Goal: Register for event/course

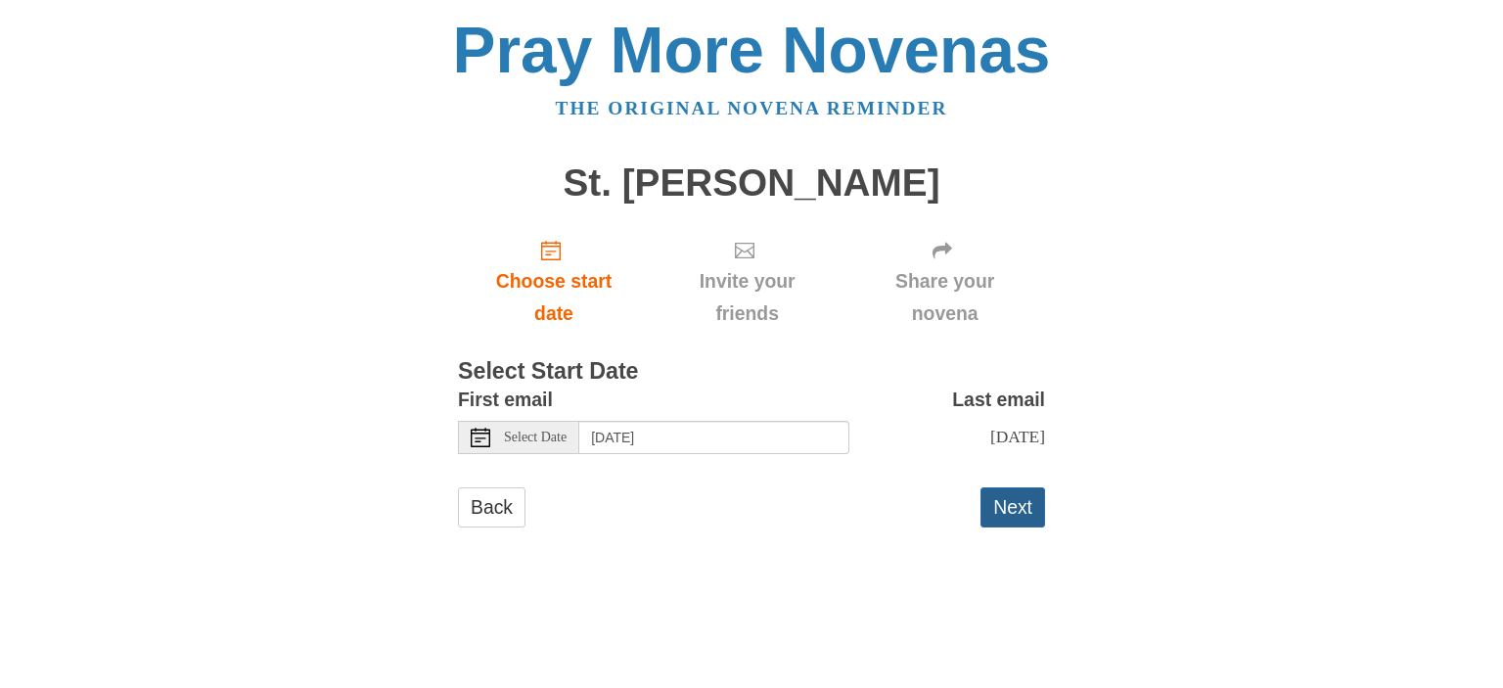
click at [1013, 503] on button "Next" at bounding box center [1012, 507] width 65 height 40
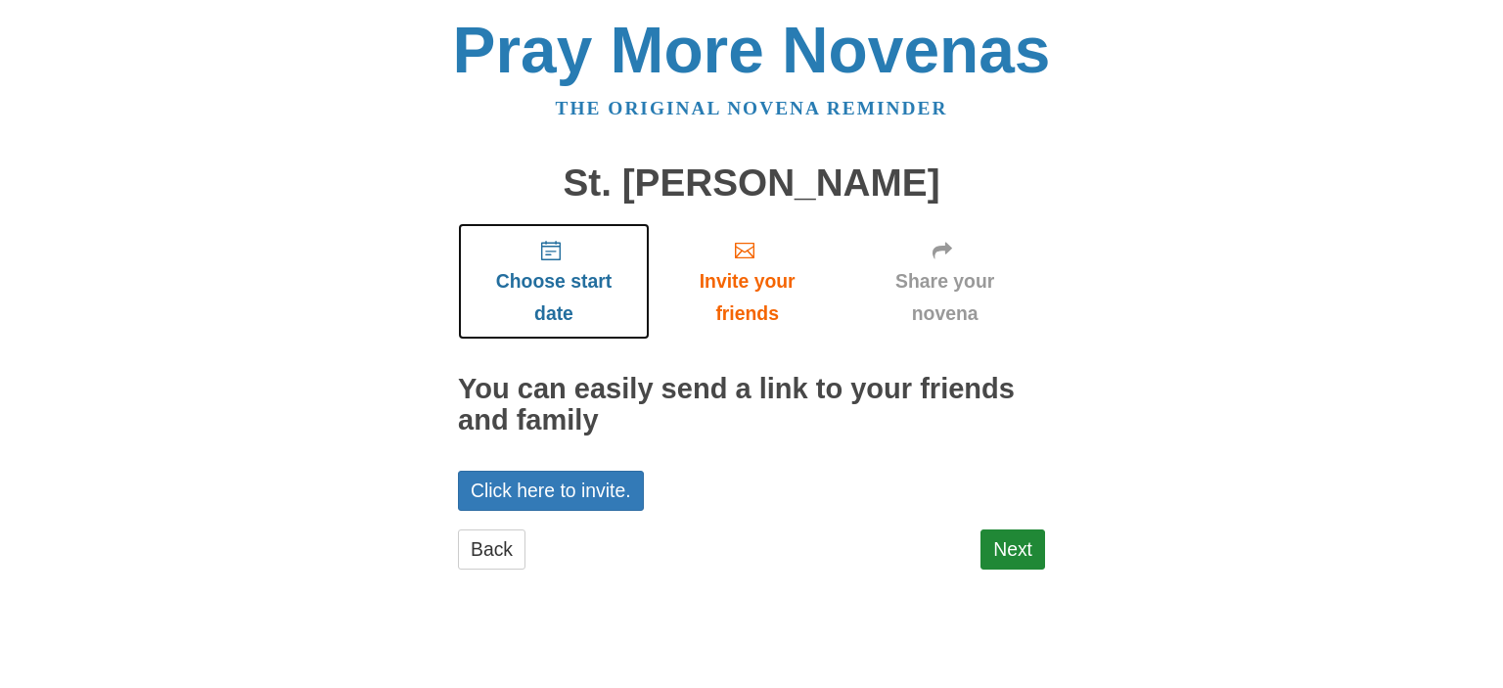
click at [552, 241] on icon "Choose start date" at bounding box center [551, 251] width 20 height 20
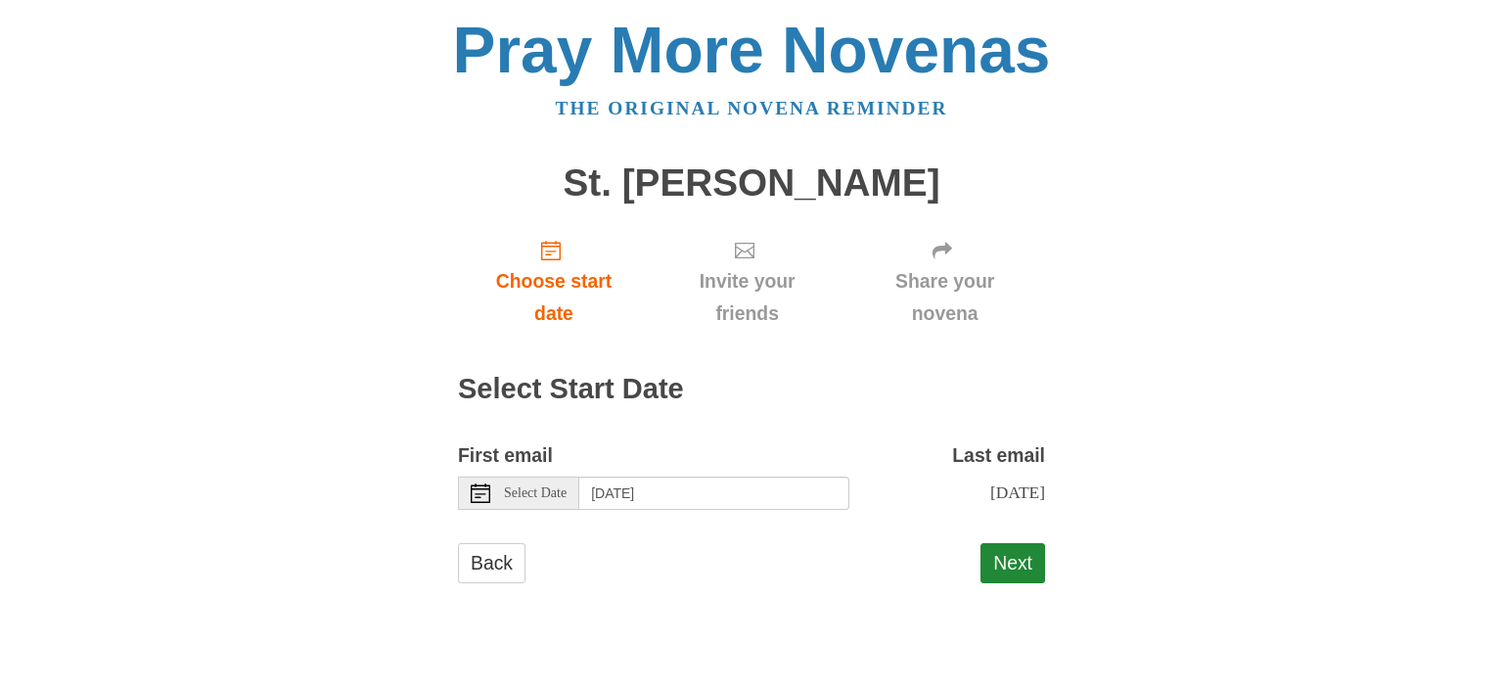
click at [548, 499] on span "Select Date" at bounding box center [535, 493] width 63 height 14
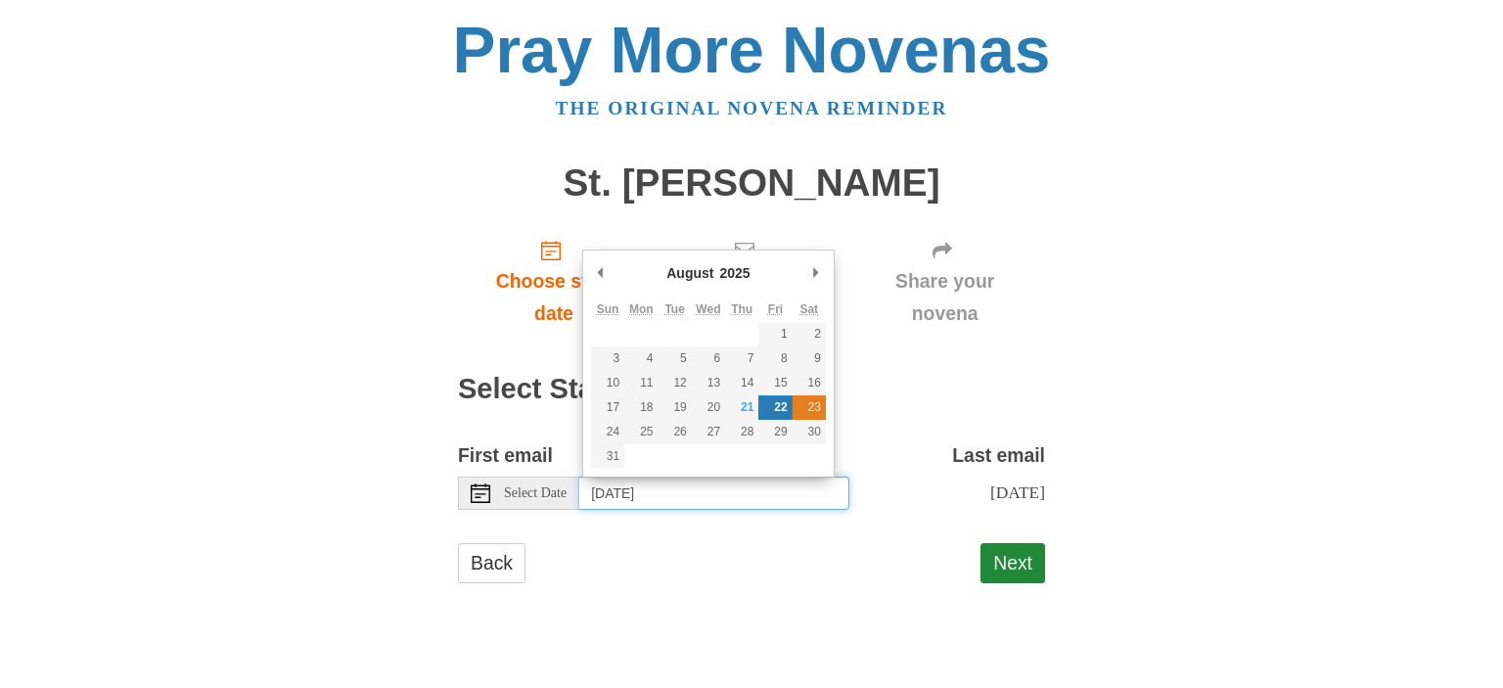
type input "[DATE]"
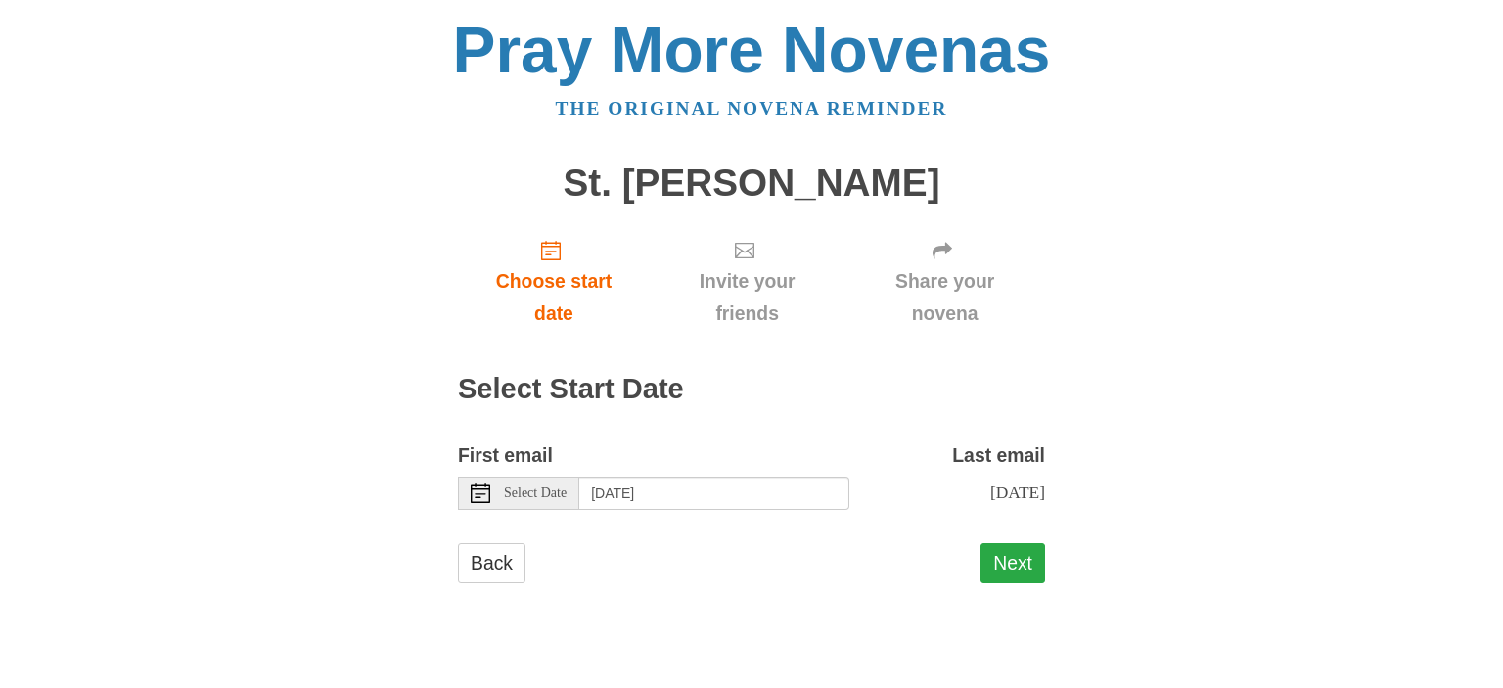
click at [1011, 560] on button "Next" at bounding box center [1012, 563] width 65 height 40
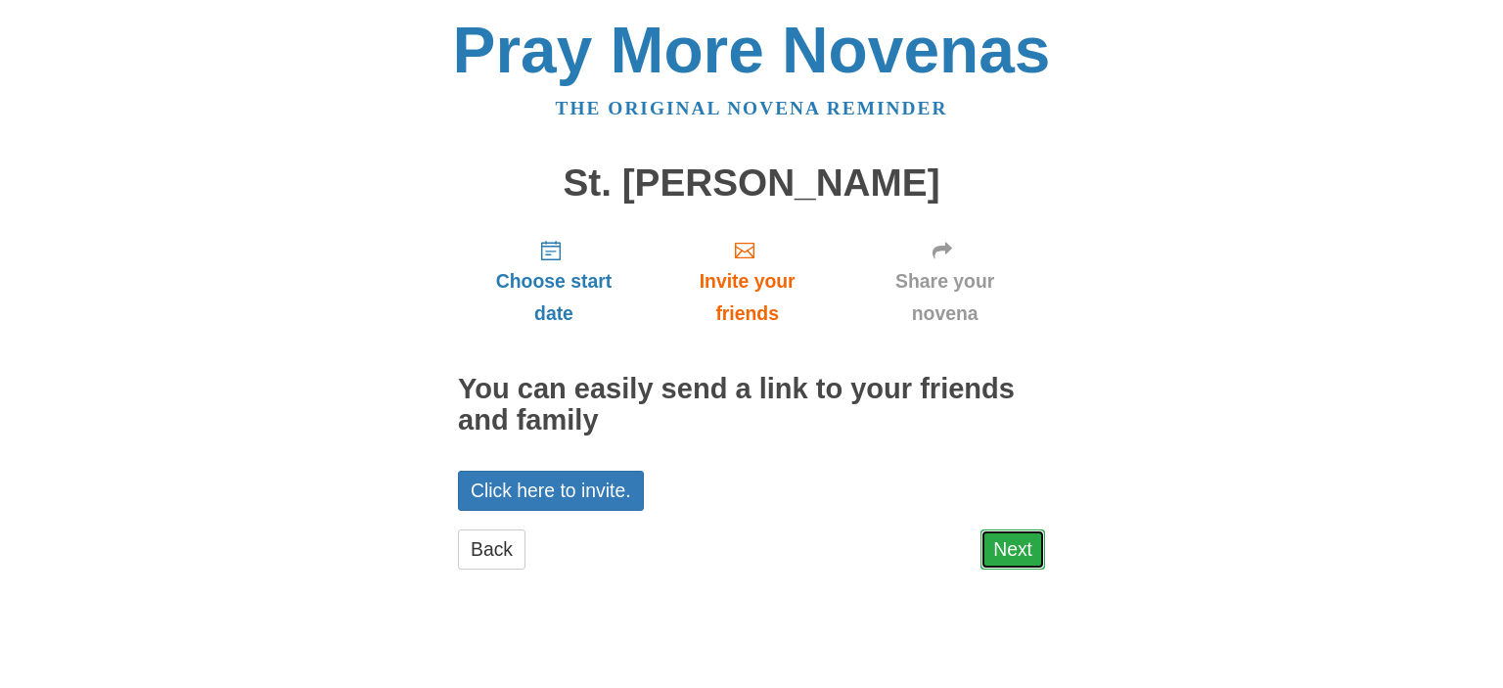
click at [1013, 546] on link "Next" at bounding box center [1012, 549] width 65 height 40
